Goal: Entertainment & Leisure: Consume media (video, audio)

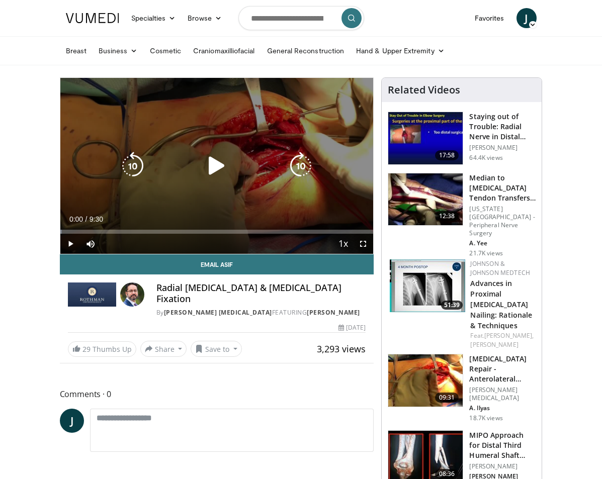
click at [217, 165] on icon "Video Player" at bounding box center [217, 166] width 28 height 28
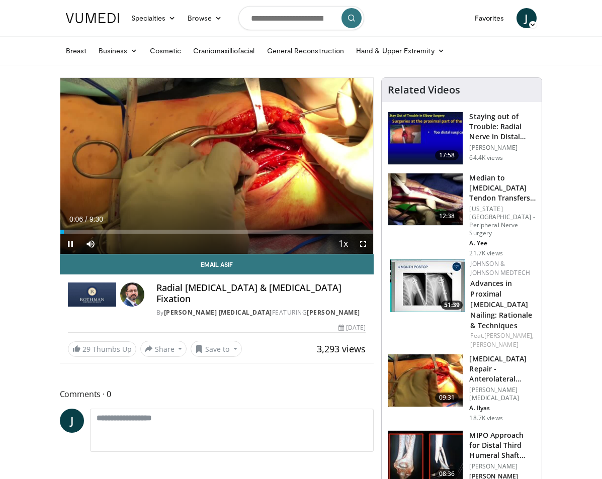
click at [361, 242] on span "Video Player" at bounding box center [363, 244] width 20 height 20
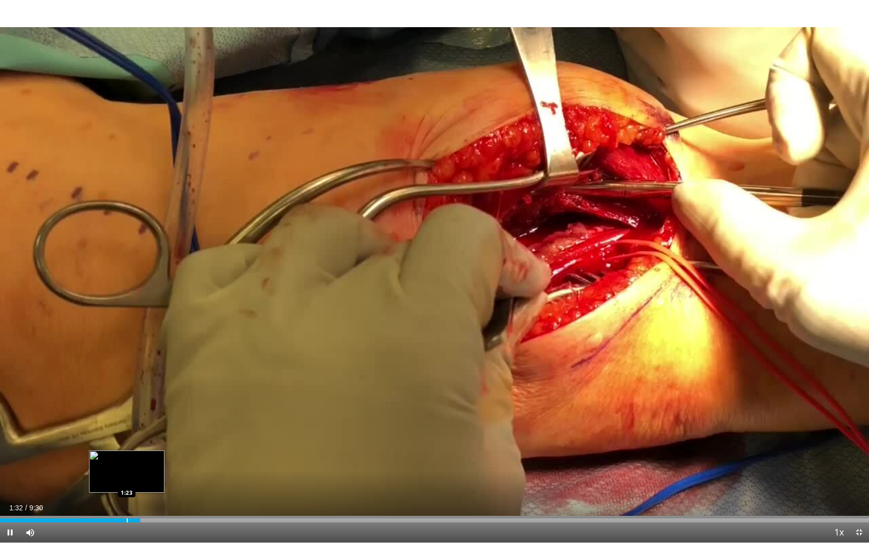
click at [127, 479] on div "Loaded : 0.60% 1:32 1:23" at bounding box center [434, 518] width 869 height 10
click at [103, 479] on div "Progress Bar" at bounding box center [103, 520] width 1 height 4
click at [106, 479] on div "Progress Bar" at bounding box center [106, 520] width 1 height 4
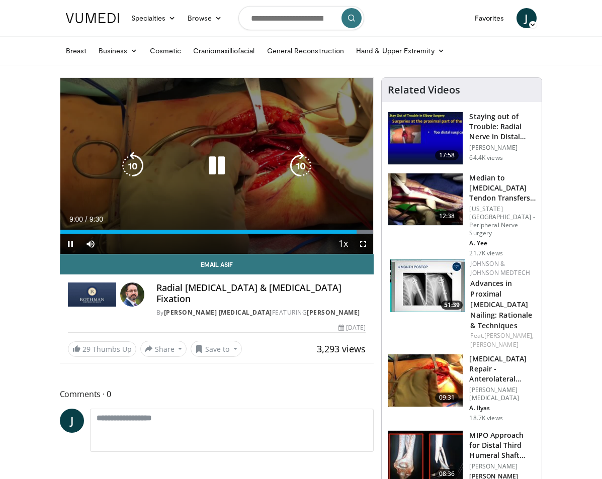
click at [226, 162] on icon "Video Player" at bounding box center [217, 166] width 28 height 28
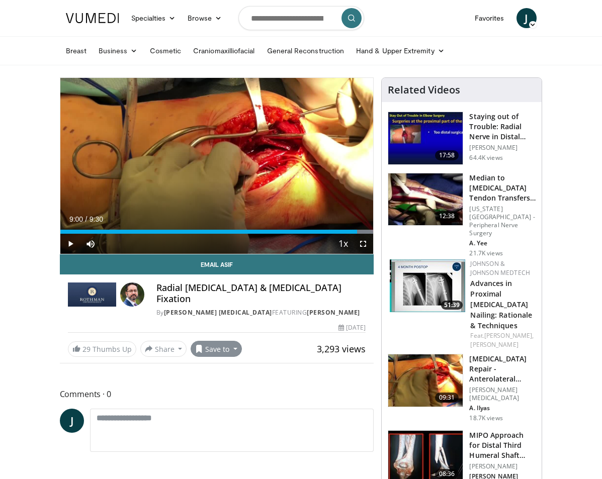
click at [216, 342] on button "Save to" at bounding box center [216, 349] width 51 height 16
click at [223, 365] on span "Add to Favorites" at bounding box center [234, 370] width 62 height 11
